Goal: Information Seeking & Learning: Learn about a topic

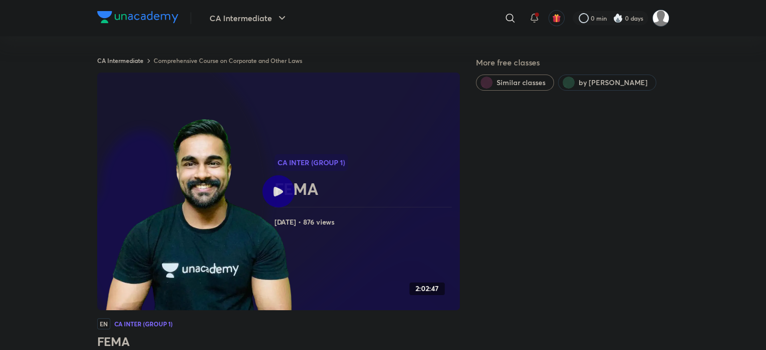
click at [241, 31] on div "CA Intermediate ​ 0 min 0 days" at bounding box center [383, 18] width 572 height 36
click at [259, 22] on button "CA Intermediate" at bounding box center [248, 18] width 91 height 20
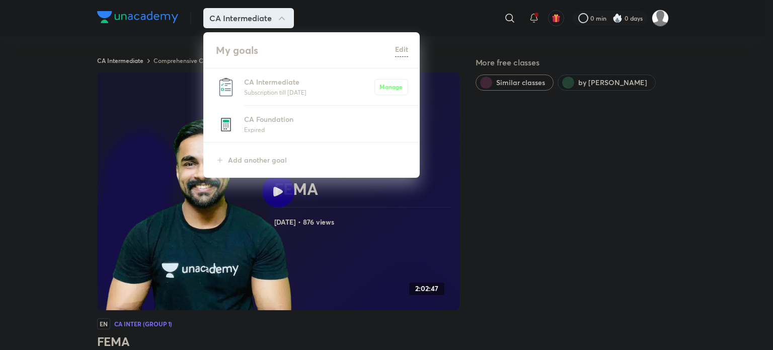
click at [259, 22] on div at bounding box center [386, 175] width 773 height 350
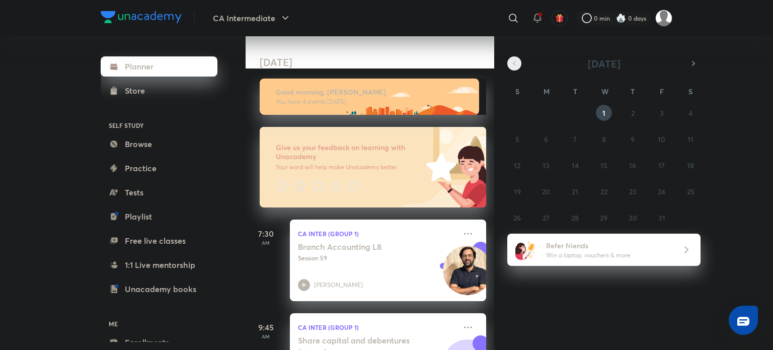
click at [518, 59] on icon "button" at bounding box center [515, 63] width 8 height 9
click at [571, 161] on button "16" at bounding box center [576, 165] width 16 height 16
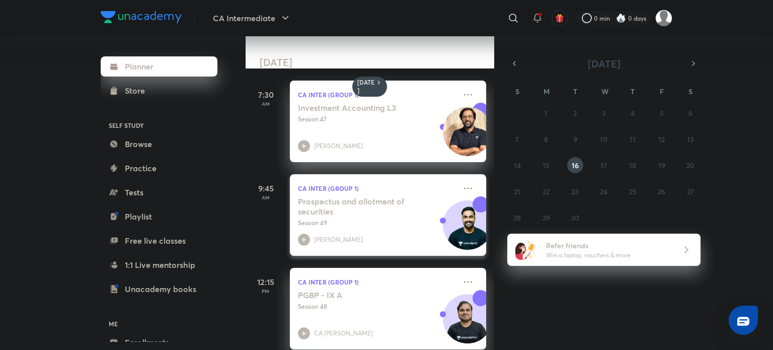
click at [333, 215] on h5 "Prospectus and allotment of securities" at bounding box center [360, 206] width 125 height 20
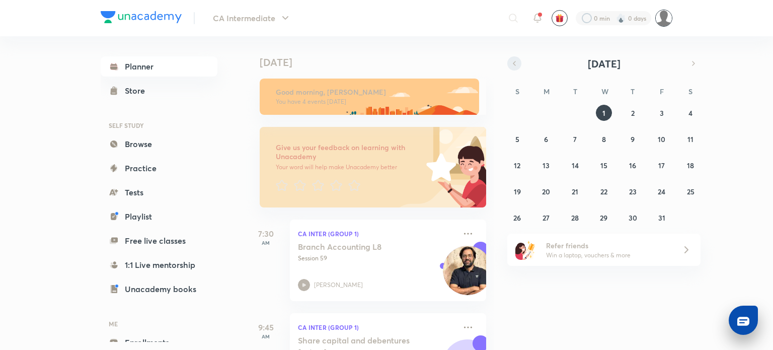
click at [510, 61] on button "button" at bounding box center [515, 63] width 14 height 14
drag, startPoint x: 510, startPoint y: 61, endPoint x: 515, endPoint y: 38, distance: 23.2
click at [515, 38] on div "[DATE] [DATE] Good morning, Rashi You have 4 events [DATE] Give us your feedbac…" at bounding box center [459, 193] width 427 height 314
click at [658, 159] on button "19" at bounding box center [662, 165] width 16 height 16
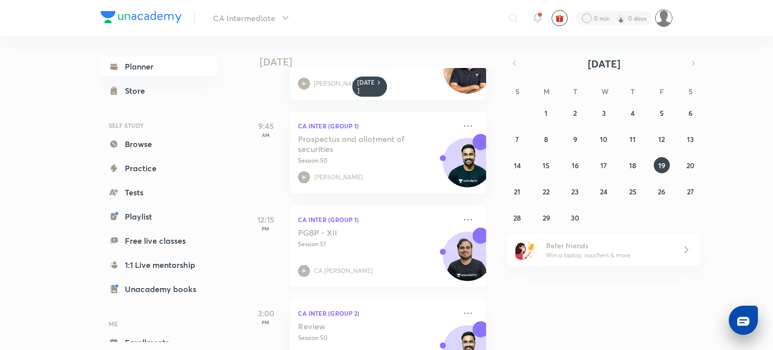
scroll to position [109, 0]
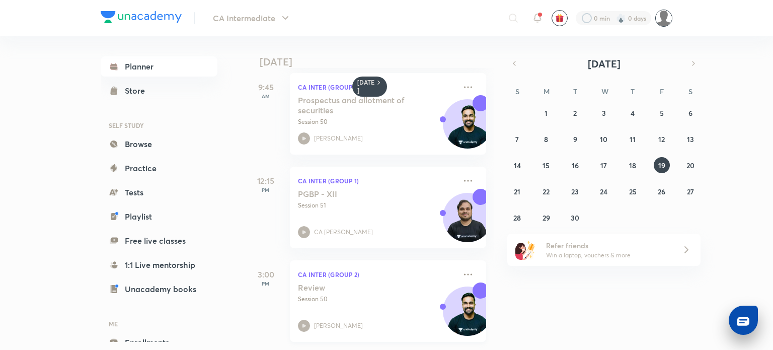
click at [373, 295] on p "Session 50" at bounding box center [377, 299] width 158 height 9
